Goal: Share content: Share content

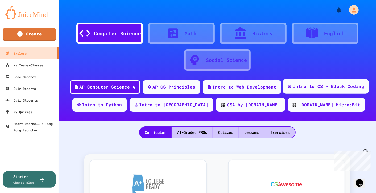
click at [287, 86] on icon at bounding box center [288, 85] width 3 height 3
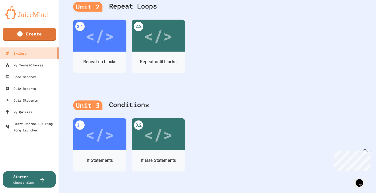
scroll to position [295, 0]
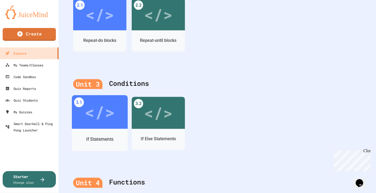
click at [96, 115] on div "</>" at bounding box center [100, 111] width 30 height 25
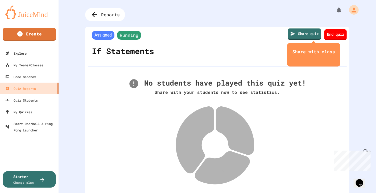
click at [300, 35] on link "Share quiz" at bounding box center [303, 33] width 33 height 11
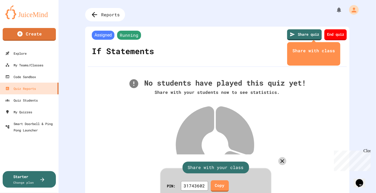
scroll to position [0, 86]
click at [222, 179] on link "Copy" at bounding box center [220, 185] width 18 height 12
